Goal: Navigation & Orientation: Find specific page/section

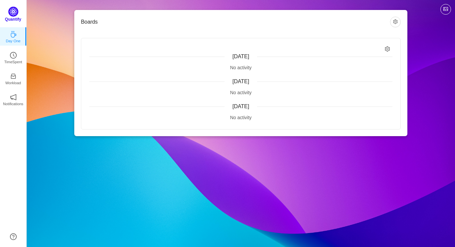
click at [13, 15] on img at bounding box center [13, 12] width 10 height 10
click at [17, 56] on link "TimeSpent" at bounding box center [13, 55] width 7 height 7
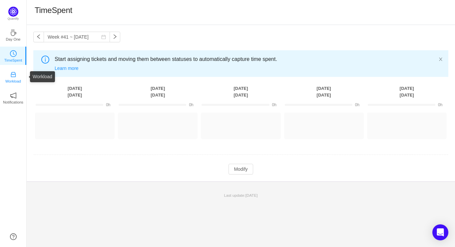
click at [16, 74] on icon "icon: inbox" at bounding box center [13, 74] width 7 height 7
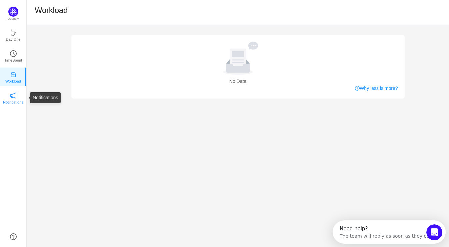
click at [15, 96] on icon "icon: notification" at bounding box center [13, 95] width 7 height 7
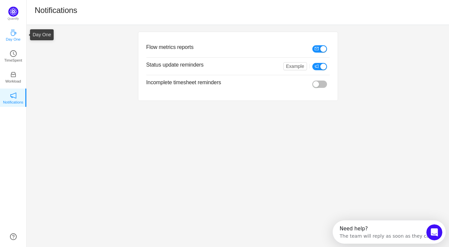
click at [14, 31] on link "Day One" at bounding box center [13, 34] width 7 height 7
